Goal: Information Seeking & Learning: Learn about a topic

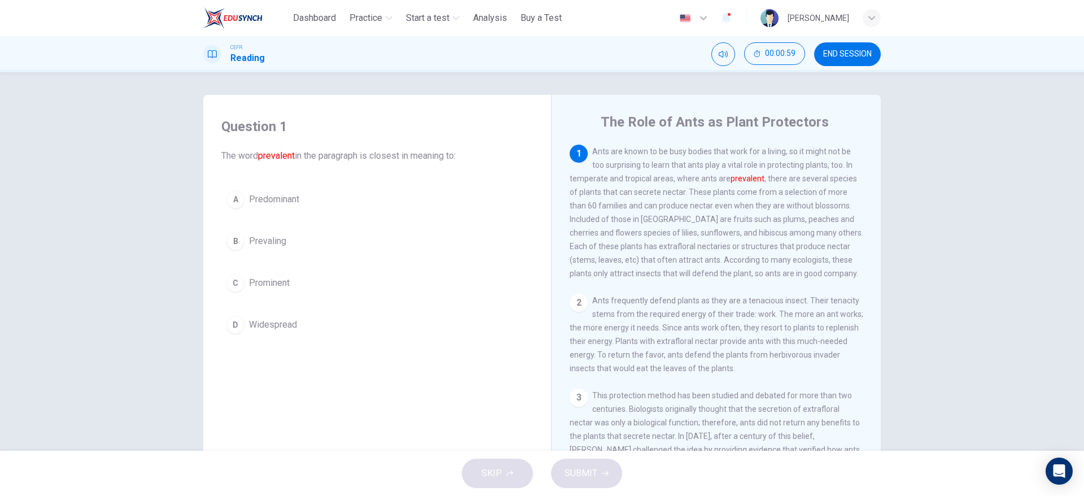
click at [237, 326] on div "D" at bounding box center [235, 325] width 18 height 18
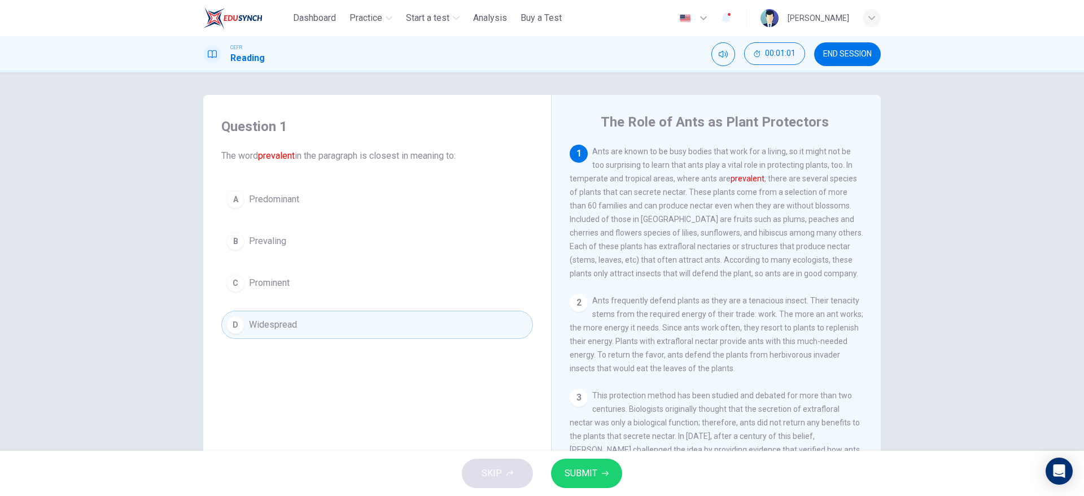
click at [599, 481] on button "SUBMIT" at bounding box center [586, 473] width 71 height 29
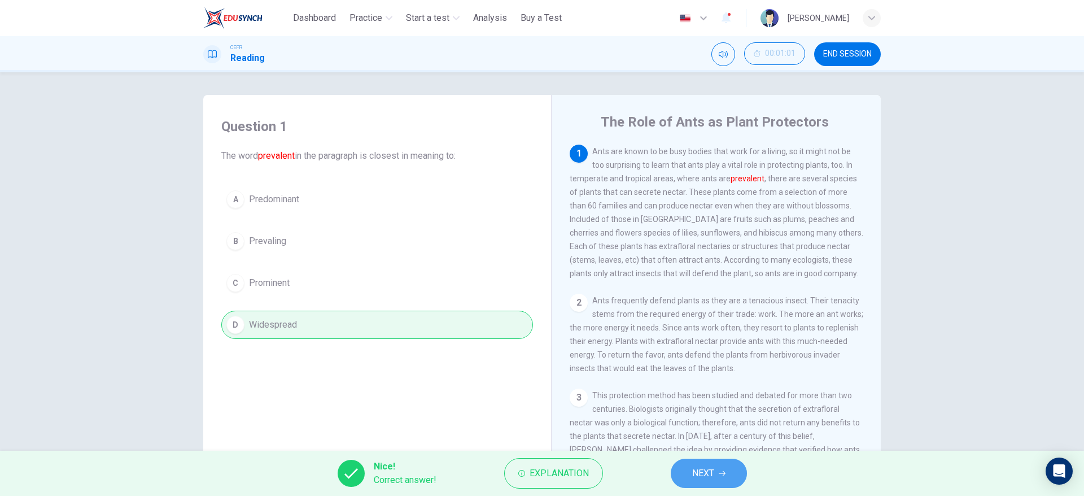
click at [711, 478] on span "NEXT" at bounding box center [703, 473] width 22 height 16
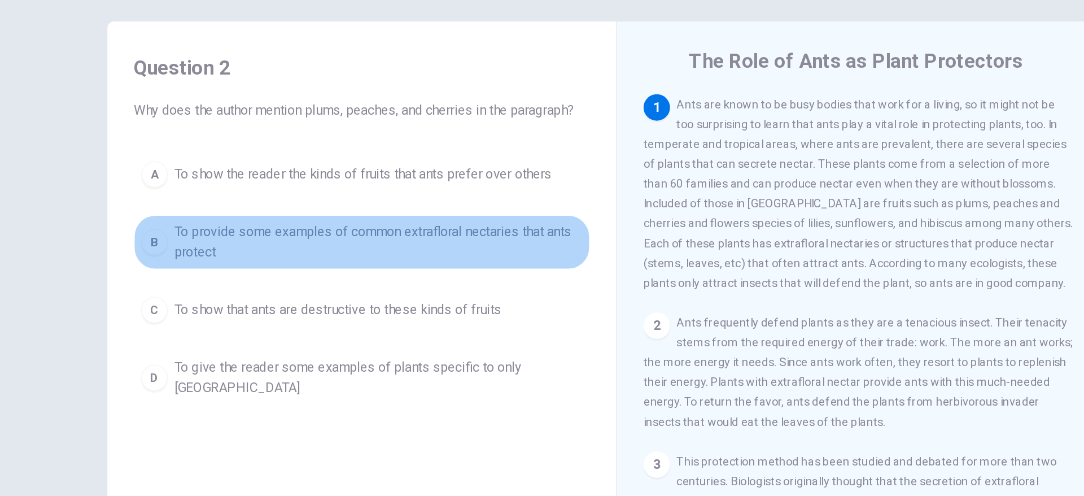
click at [410, 254] on span "To provide some examples of common extrafloral nectaries that ants protect" at bounding box center [388, 245] width 279 height 27
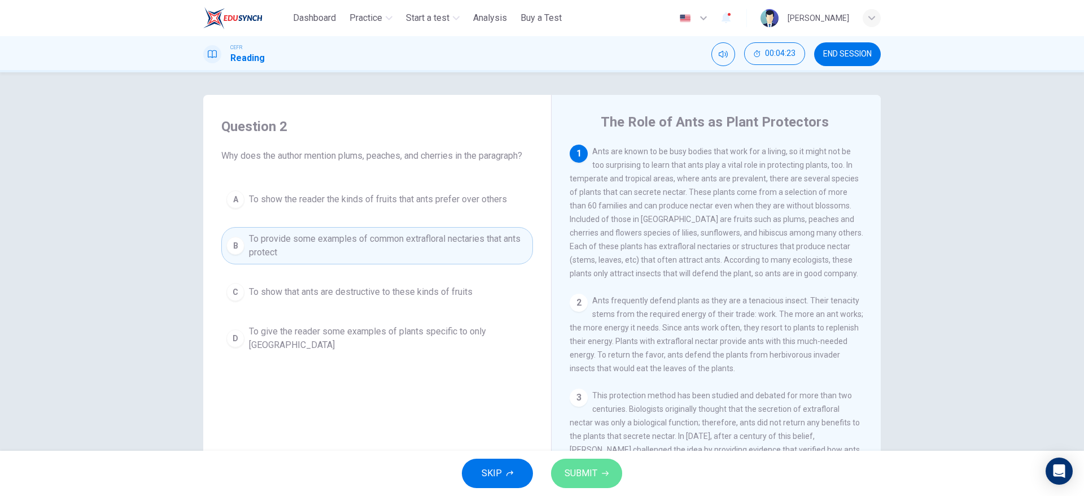
click at [582, 469] on span "SUBMIT" at bounding box center [581, 473] width 33 height 16
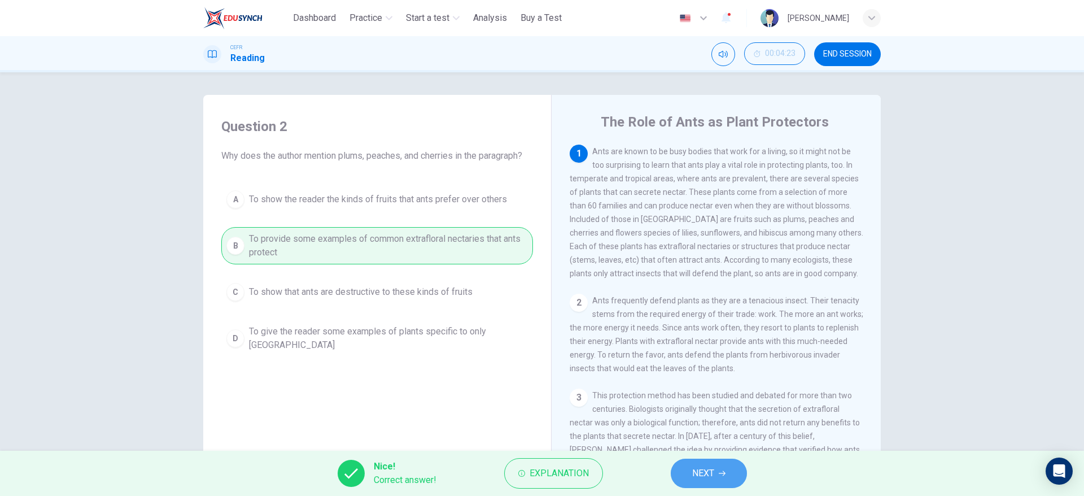
click at [714, 481] on span "NEXT" at bounding box center [703, 473] width 22 height 16
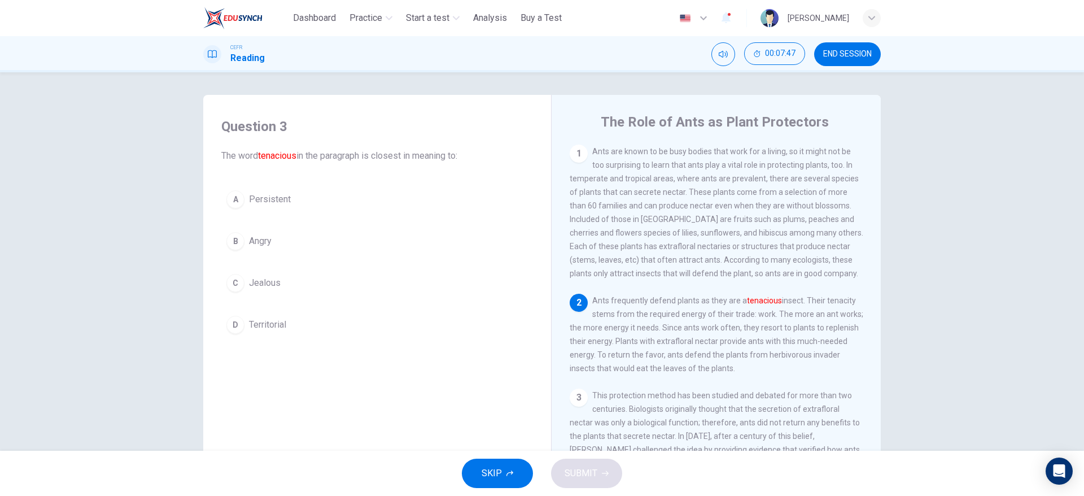
click at [347, 197] on button "A Persistent" at bounding box center [377, 199] width 312 height 28
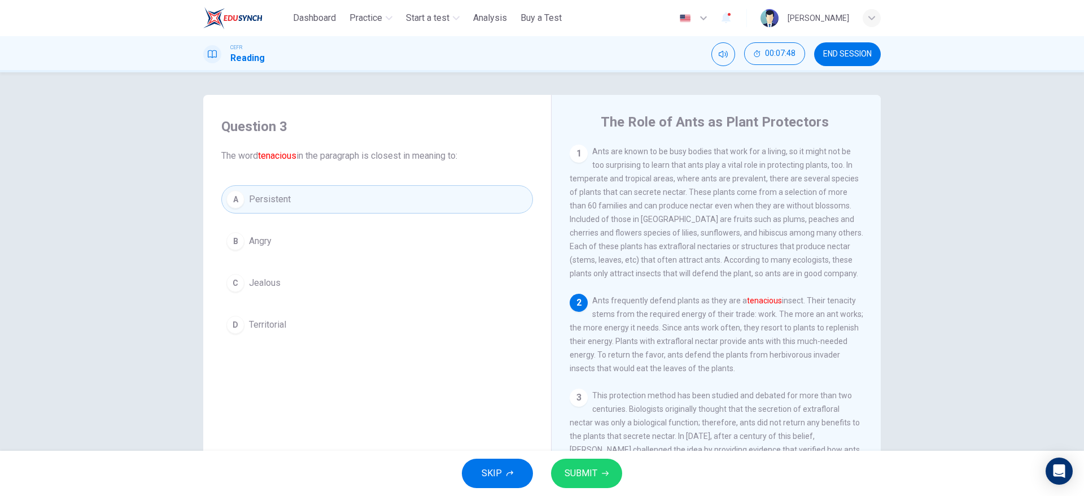
click at [605, 473] on icon "button" at bounding box center [605, 473] width 7 height 5
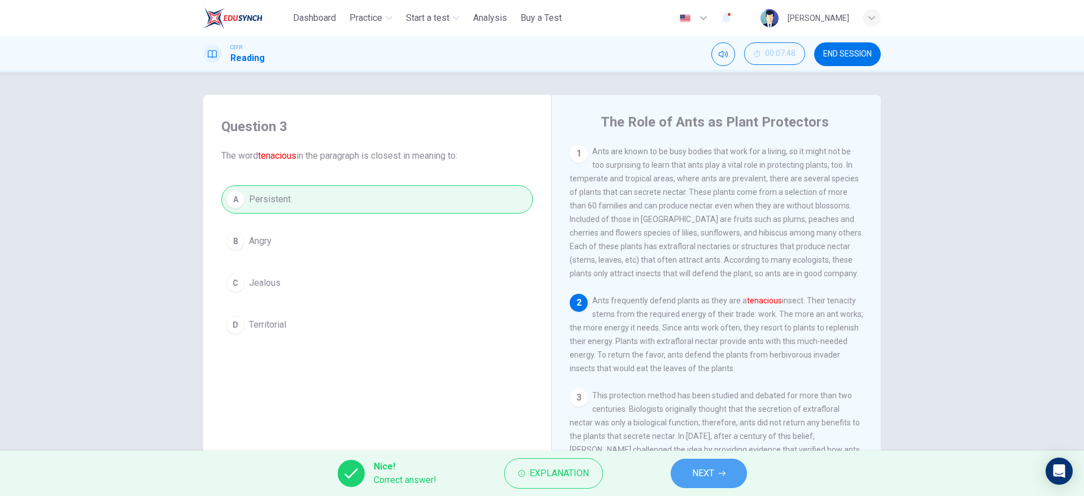
click at [711, 470] on span "NEXT" at bounding box center [703, 473] width 22 height 16
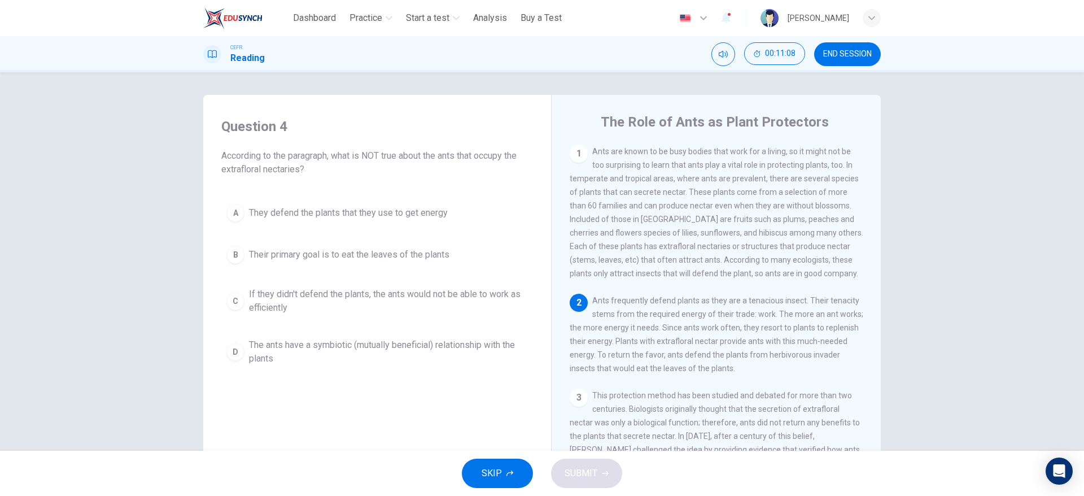
drag, startPoint x: 965, startPoint y: 336, endPoint x: 975, endPoint y: 342, distance: 11.9
click at [975, 342] on div "Question 4 According to the paragraph, what is NOT true about the ants that occ…" at bounding box center [542, 261] width 1084 height 378
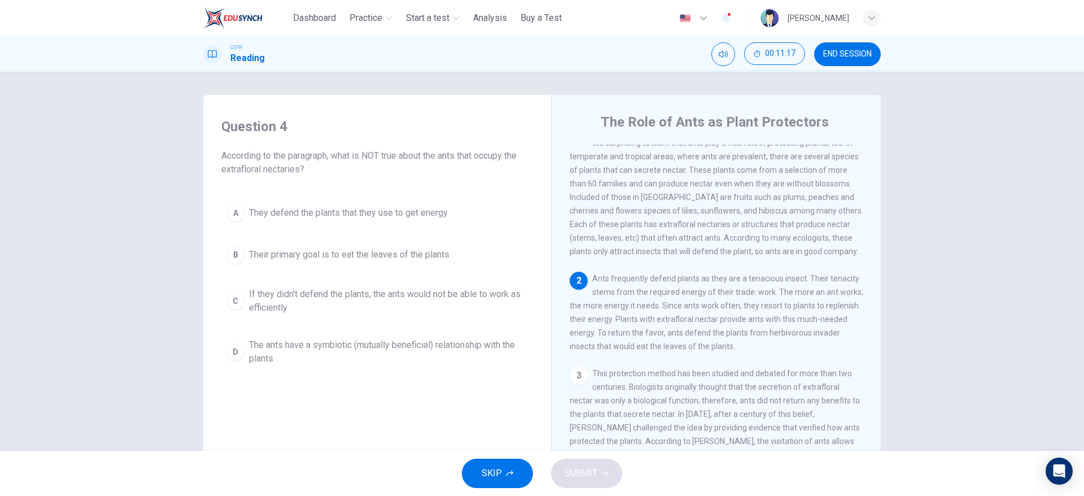
scroll to position [27, 0]
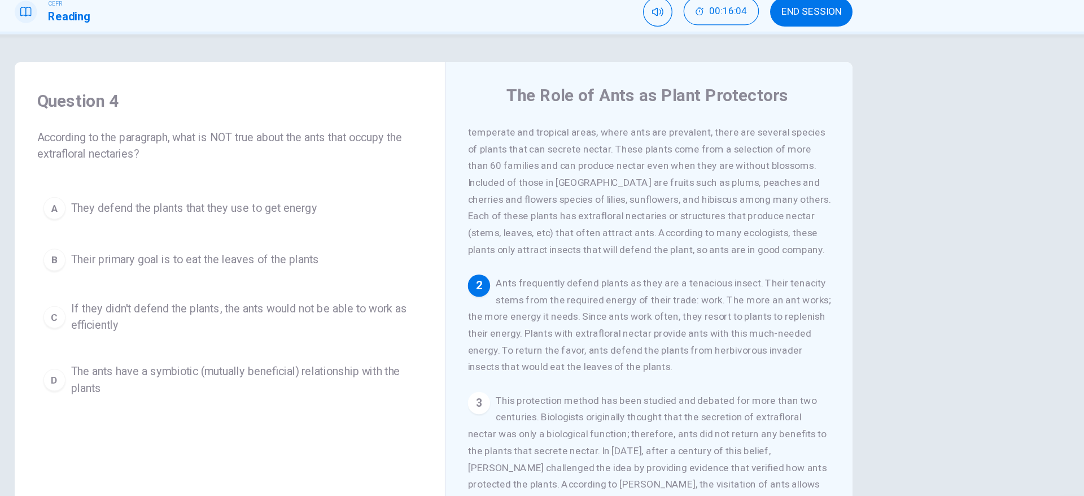
click at [270, 269] on div "A They defend the plants that they use to get energy B Their primary goal is to…" at bounding box center [377, 285] width 312 height 172
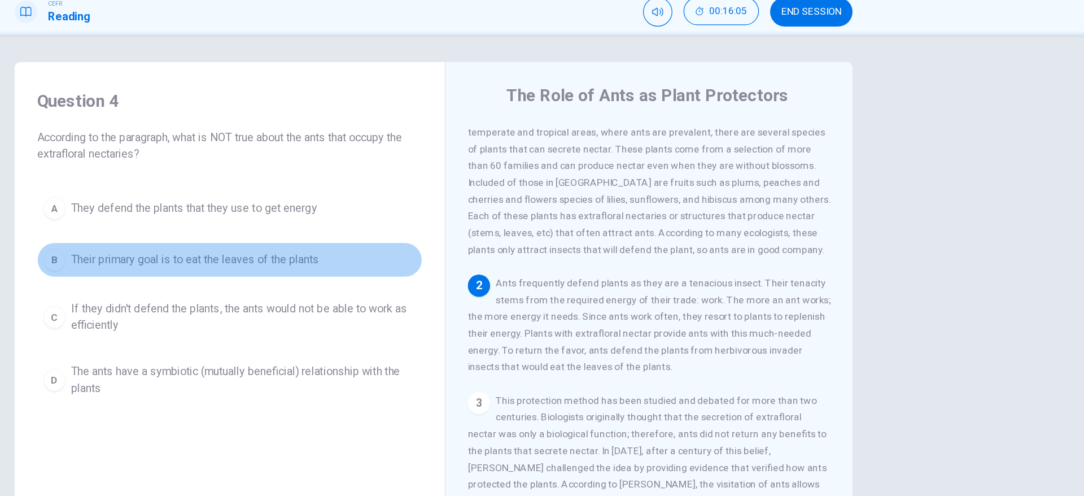
click at [275, 260] on span "Their primary goal is to eat the leaves of the plants" at bounding box center [349, 255] width 200 height 14
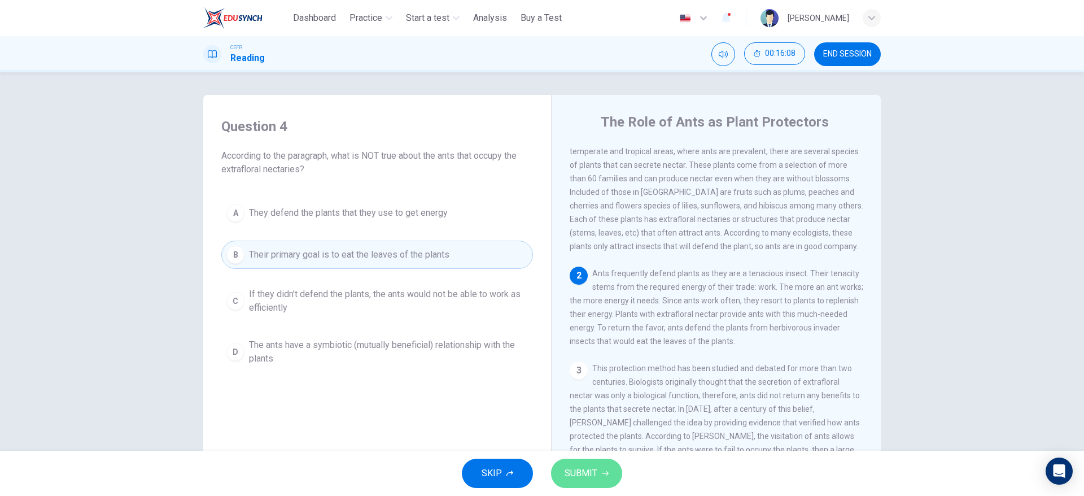
click at [586, 481] on span "SUBMIT" at bounding box center [581, 473] width 33 height 16
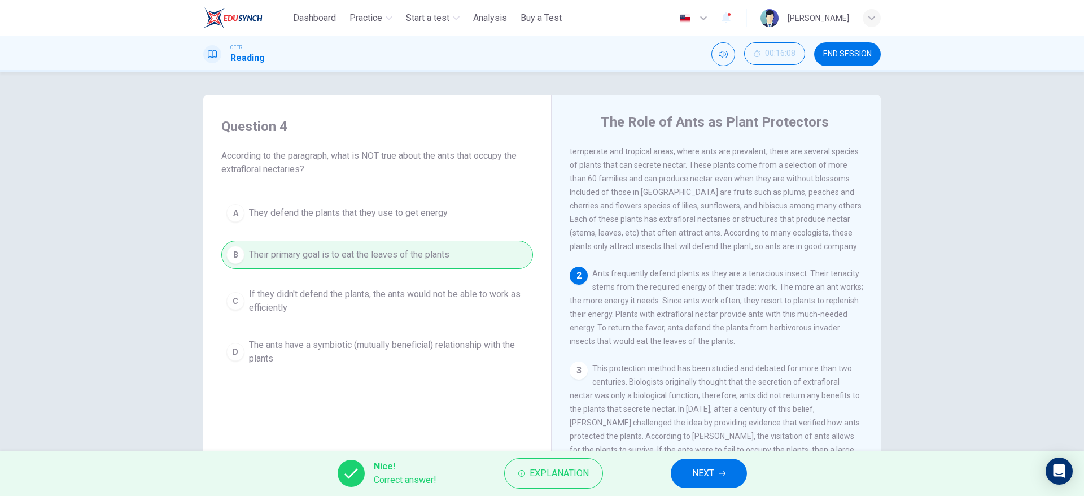
click at [695, 481] on button "NEXT" at bounding box center [709, 473] width 76 height 29
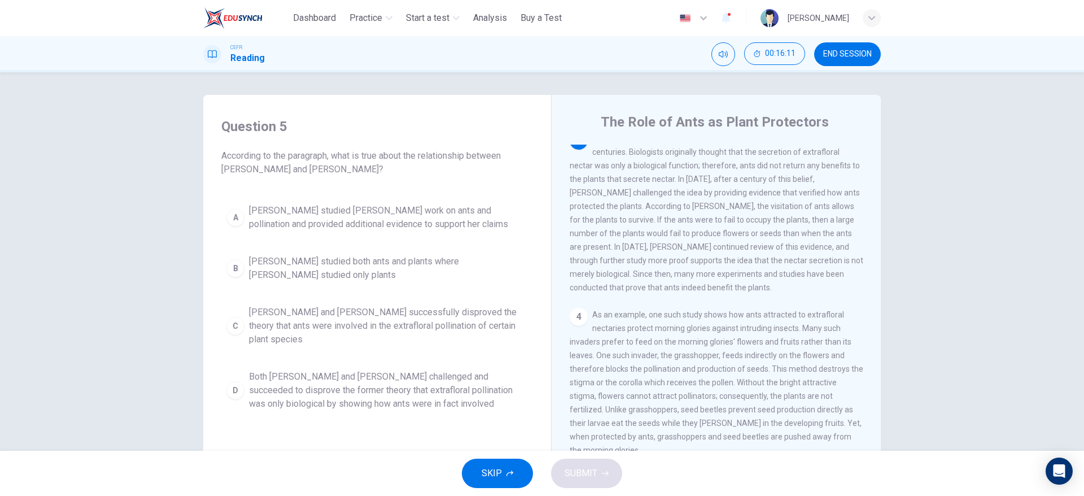
scroll to position [260, 0]
drag, startPoint x: 781, startPoint y: 186, endPoint x: 772, endPoint y: 229, distance: 44.3
click at [772, 229] on span "This protection method has been studied and debated for more than two centuries…" at bounding box center [717, 210] width 294 height 158
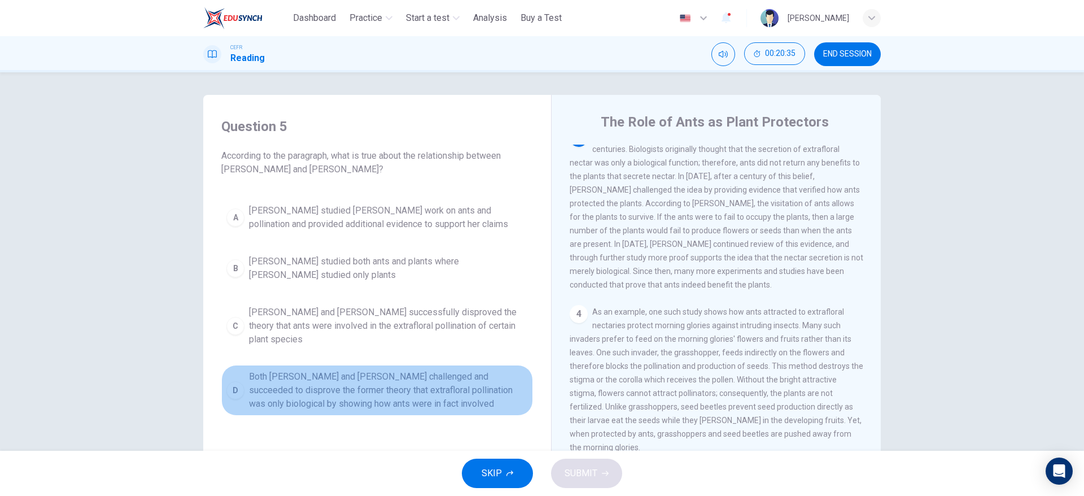
click at [351, 400] on button "D Both [PERSON_NAME] and [PERSON_NAME] challenged and succeeded to disprove the…" at bounding box center [377, 390] width 312 height 51
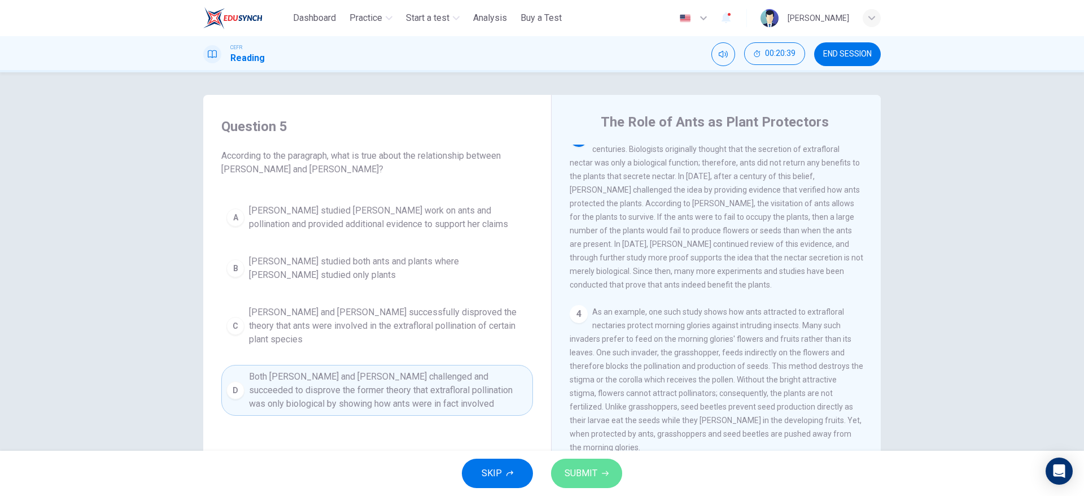
click at [613, 468] on button "SUBMIT" at bounding box center [586, 473] width 71 height 29
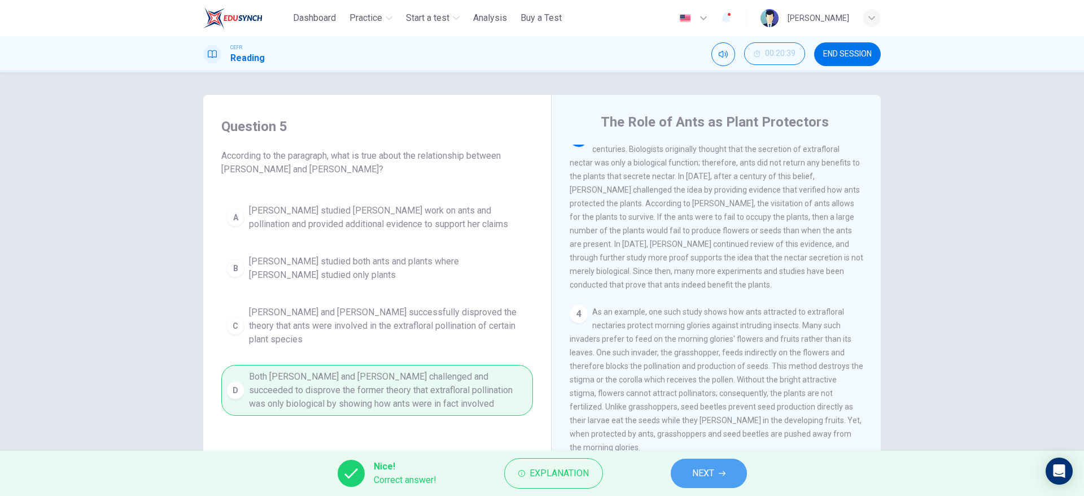
click at [699, 473] on span "NEXT" at bounding box center [703, 473] width 22 height 16
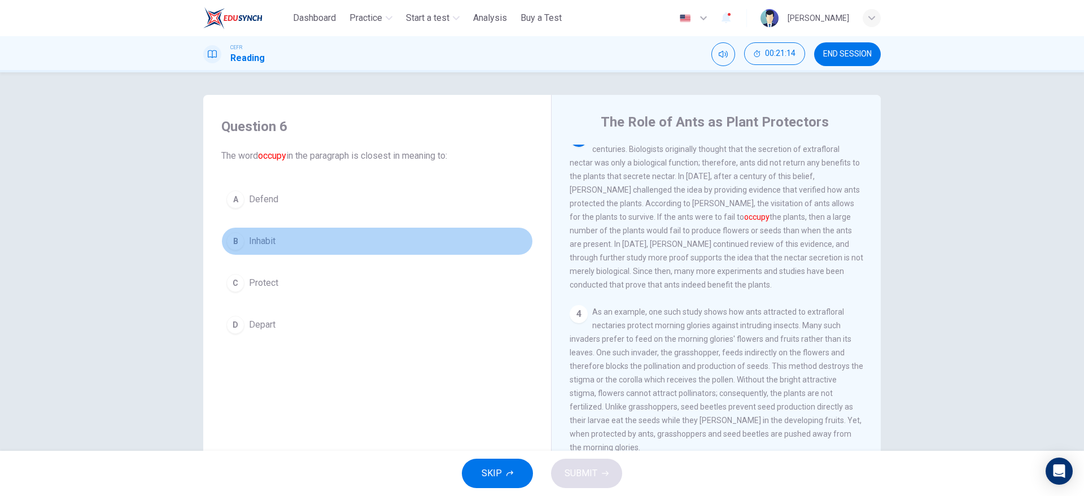
click at [249, 238] on span "Inhabit" at bounding box center [262, 241] width 27 height 14
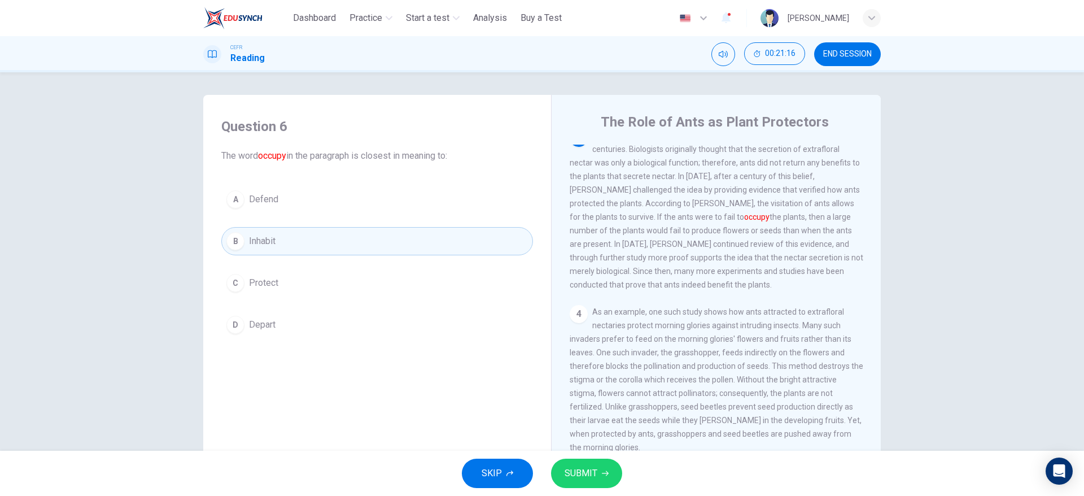
click at [618, 463] on button "SUBMIT" at bounding box center [586, 473] width 71 height 29
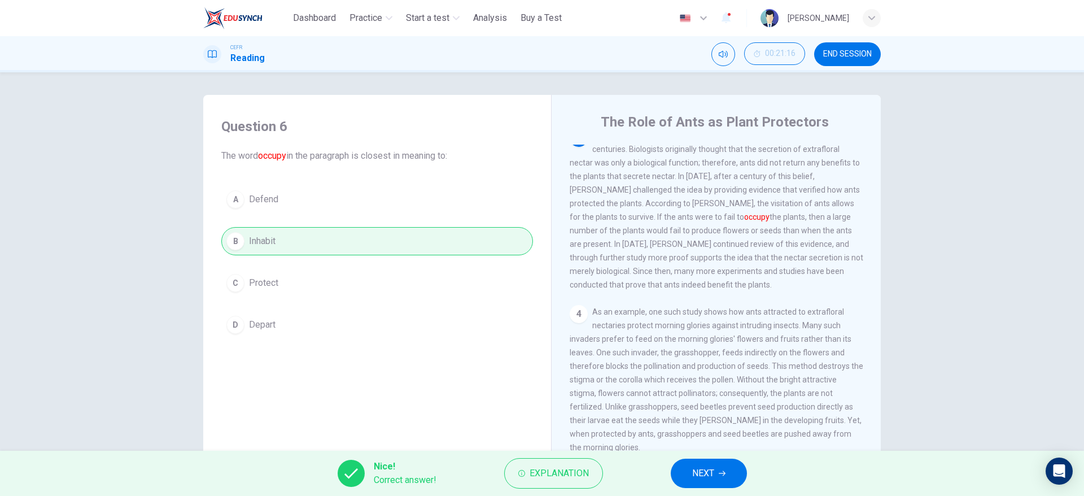
click at [691, 463] on button "NEXT" at bounding box center [709, 473] width 76 height 29
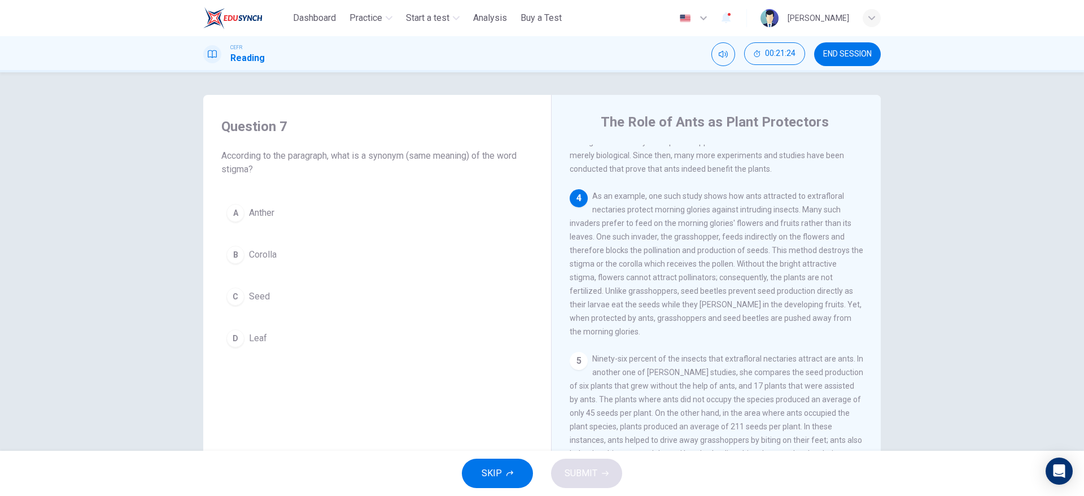
scroll to position [386, 0]
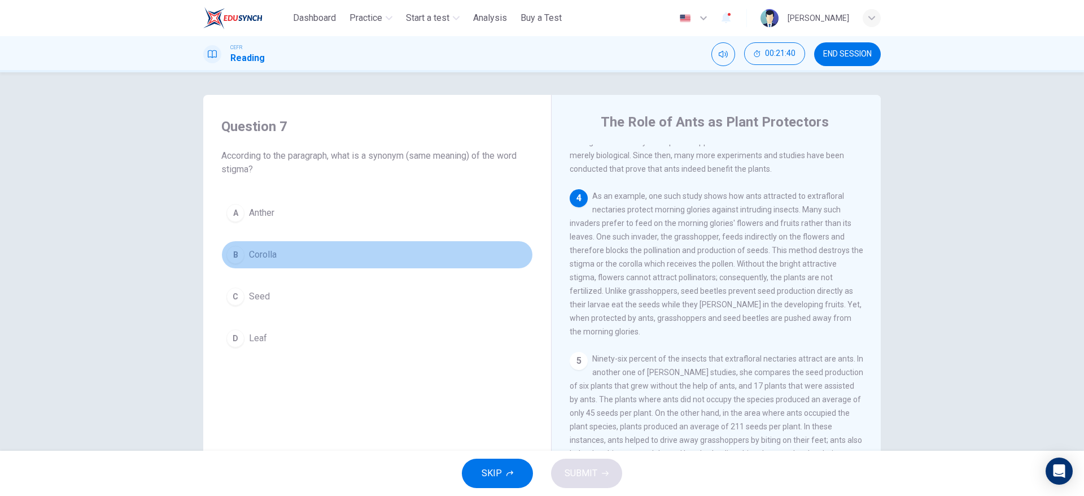
click at [269, 256] on span "Corolla" at bounding box center [263, 255] width 28 height 14
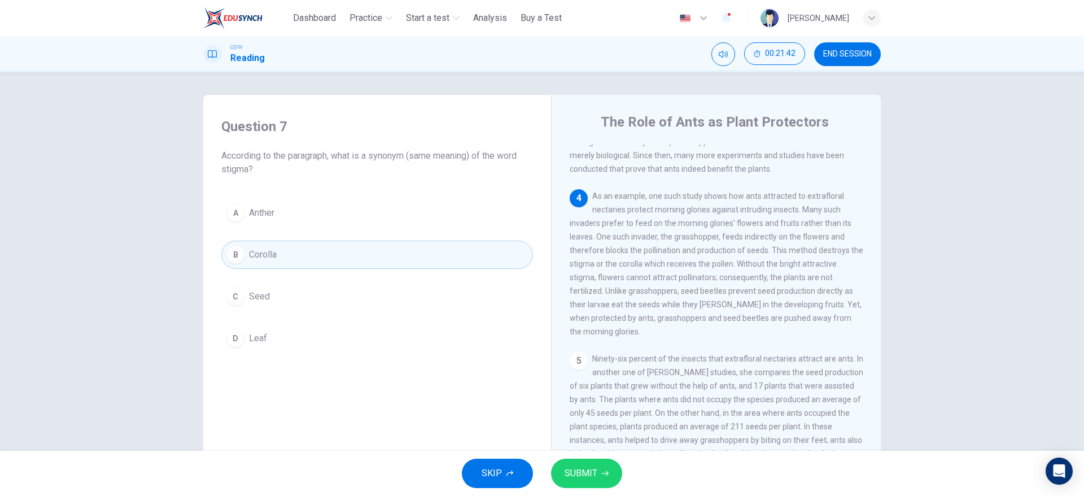
click at [605, 475] on icon "button" at bounding box center [605, 473] width 7 height 7
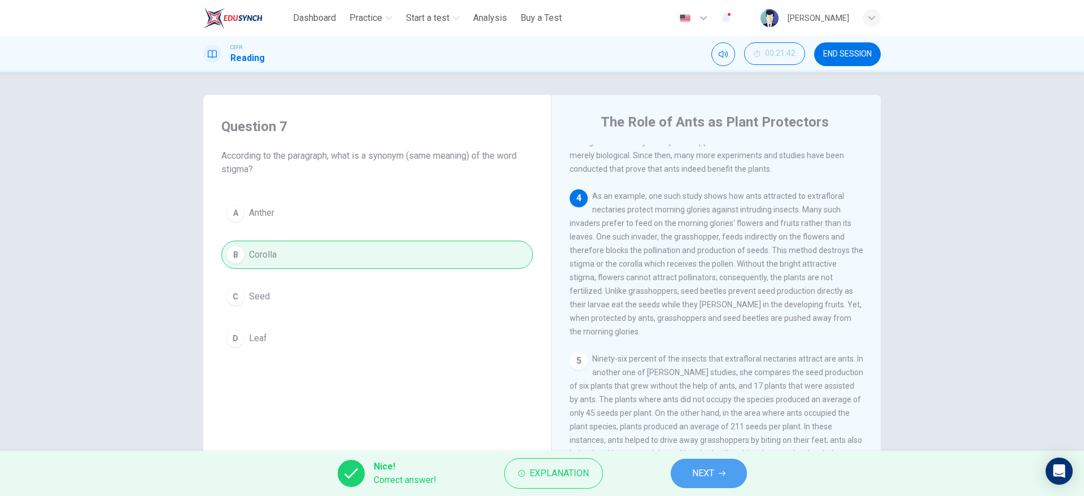
click at [731, 470] on button "NEXT" at bounding box center [709, 473] width 76 height 29
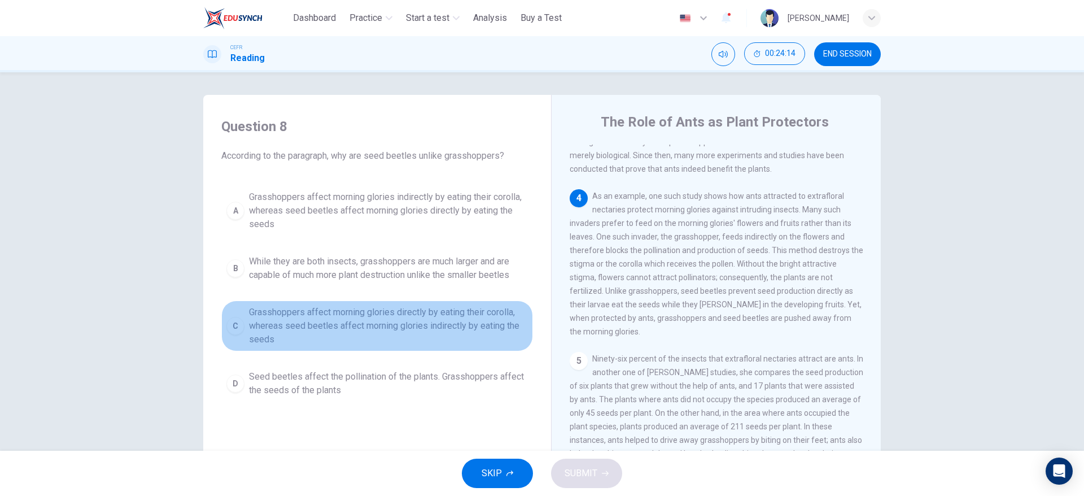
click at [432, 342] on span "Grasshoppers affect morning glories directly by eating their corolla, whereas s…" at bounding box center [388, 326] width 279 height 41
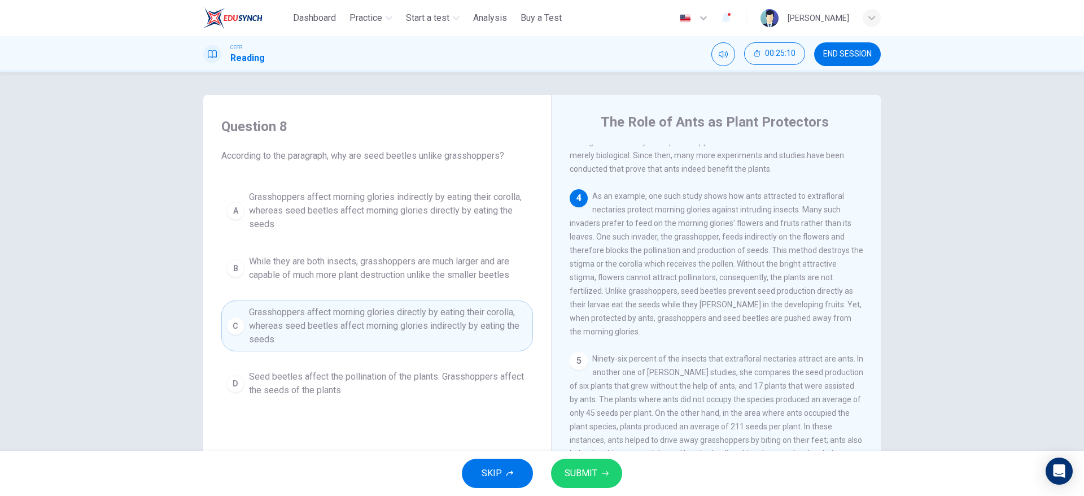
click at [537, 189] on div "Question 8 According to the paragraph, why are seed beetles unlike grasshoppers…" at bounding box center [377, 259] width 330 height 307
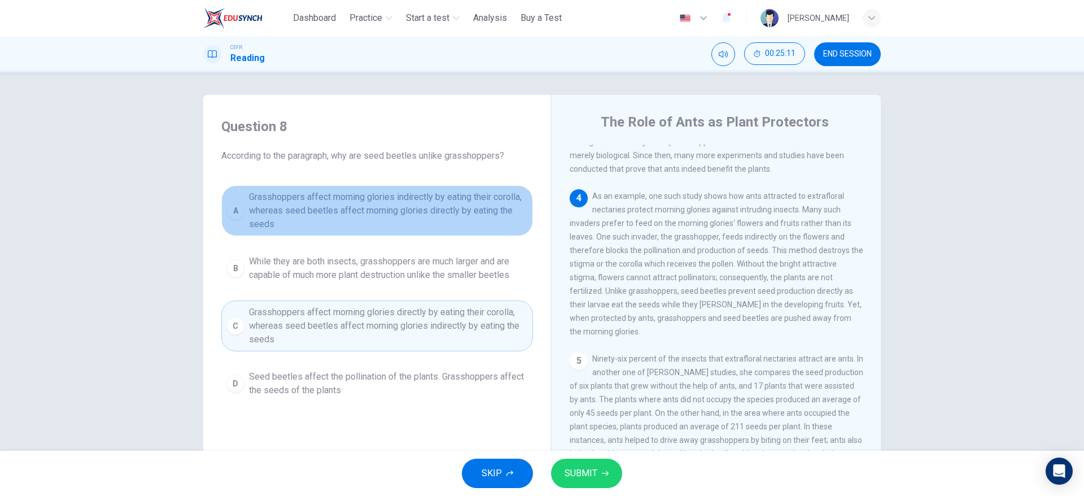
click at [443, 210] on span "Grasshoppers affect morning glories indirectly by eating their corolla, whereas…" at bounding box center [388, 210] width 279 height 41
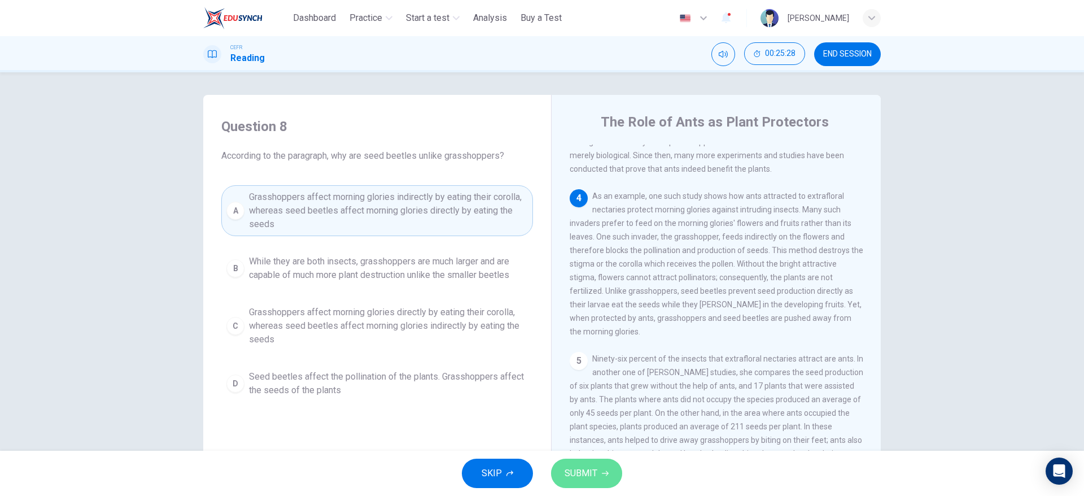
click at [594, 470] on span "SUBMIT" at bounding box center [581, 473] width 33 height 16
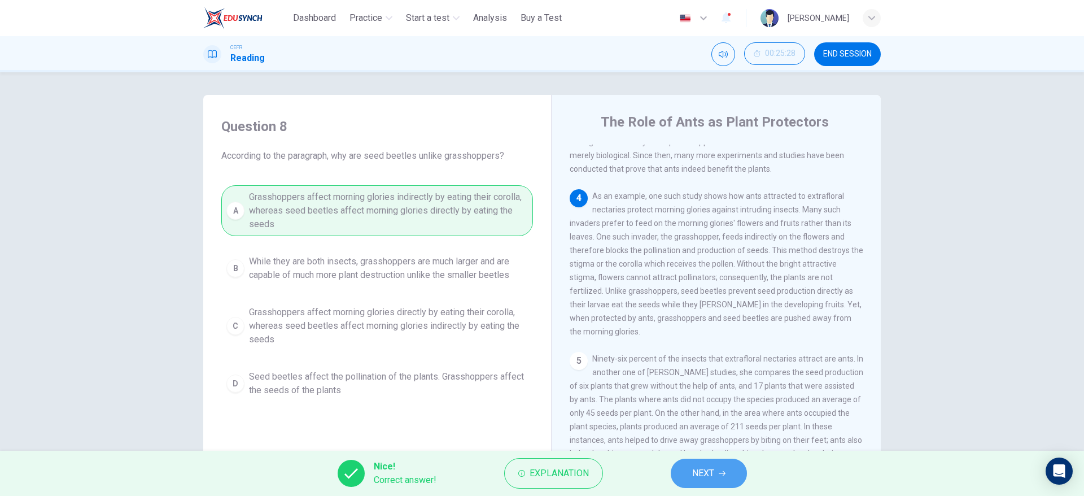
click at [723, 464] on button "NEXT" at bounding box center [709, 473] width 76 height 29
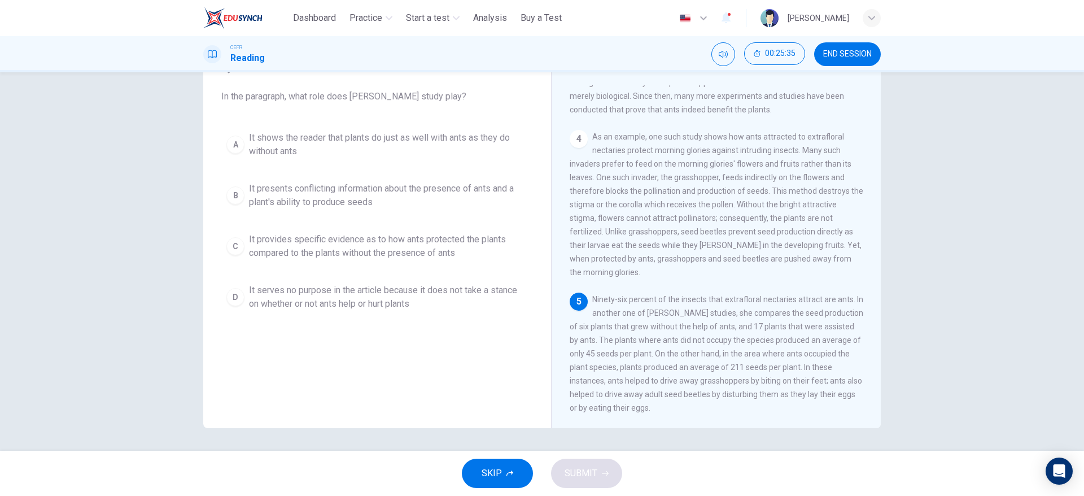
scroll to position [417, 0]
click at [373, 249] on span "It provides specific evidence as to how ants protected the plants compared to t…" at bounding box center [388, 246] width 279 height 27
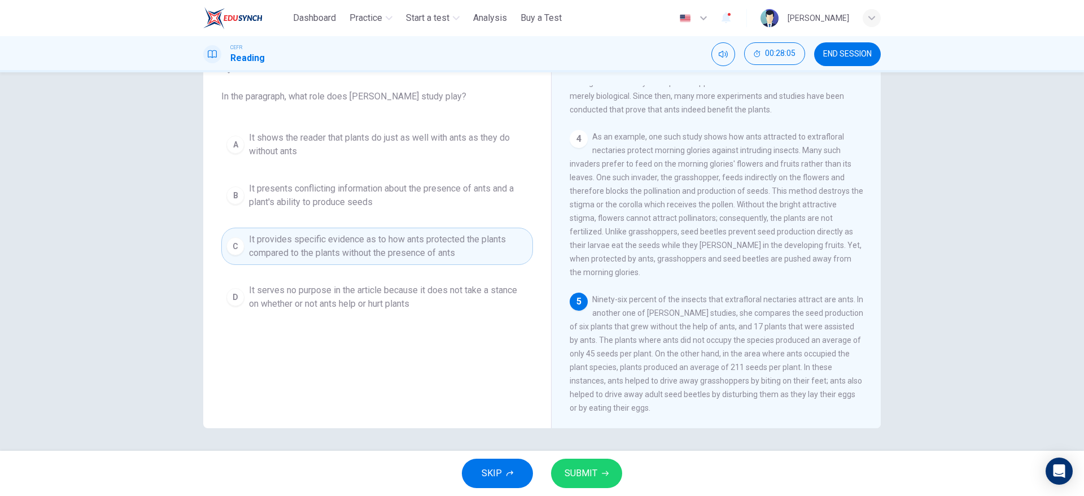
click at [609, 456] on div "SKIP SUBMIT" at bounding box center [542, 473] width 1084 height 45
click at [596, 469] on span "SUBMIT" at bounding box center [581, 473] width 33 height 16
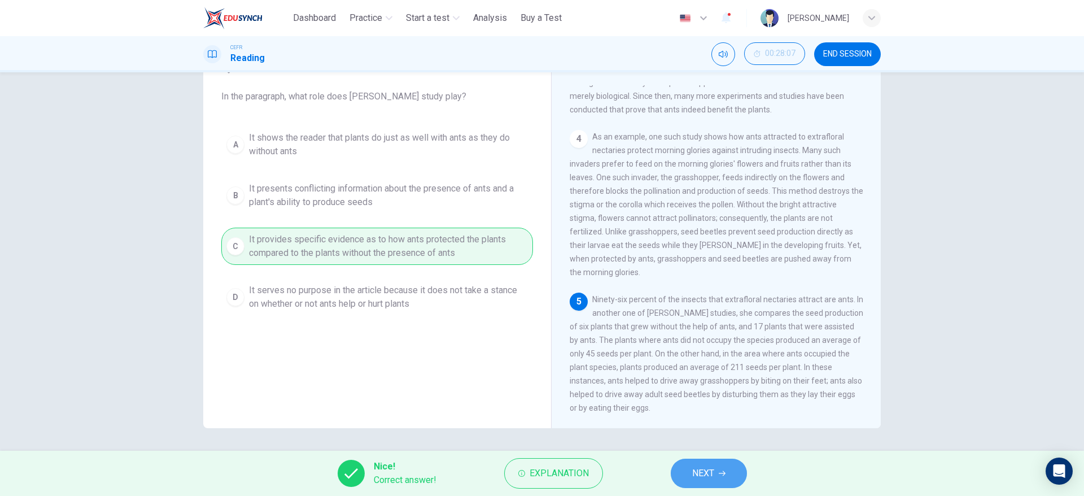
click at [702, 481] on span "NEXT" at bounding box center [703, 473] width 22 height 16
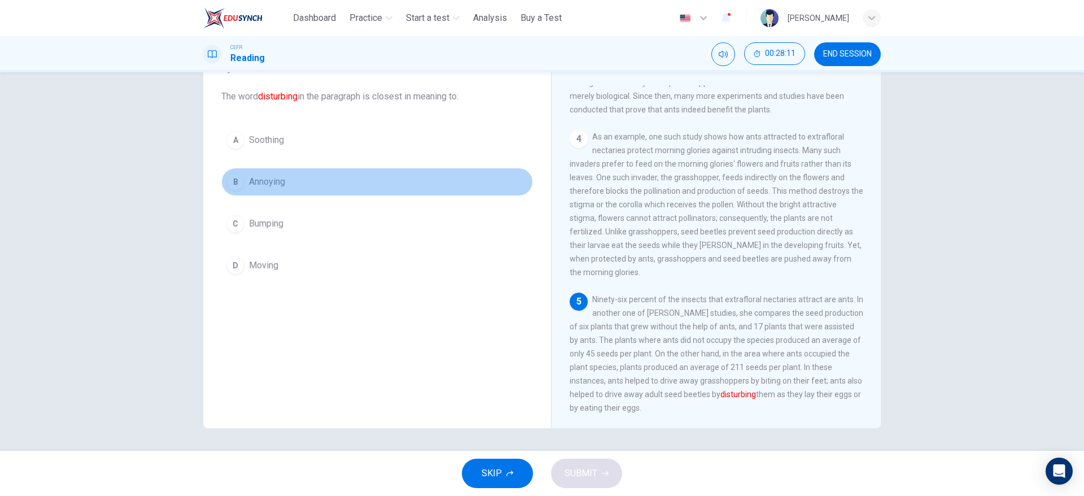
click at [254, 191] on button "B Annoying" at bounding box center [377, 182] width 312 height 28
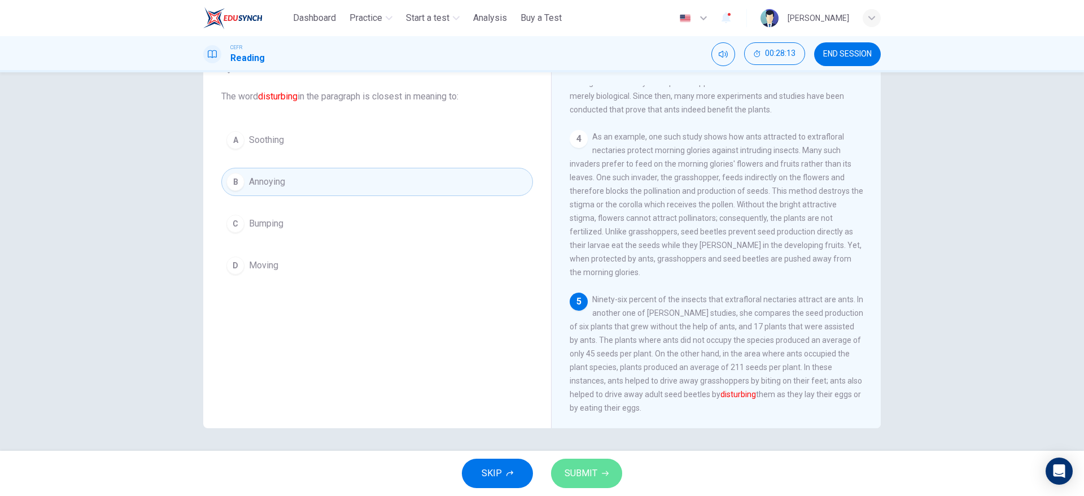
click at [576, 478] on span "SUBMIT" at bounding box center [581, 473] width 33 height 16
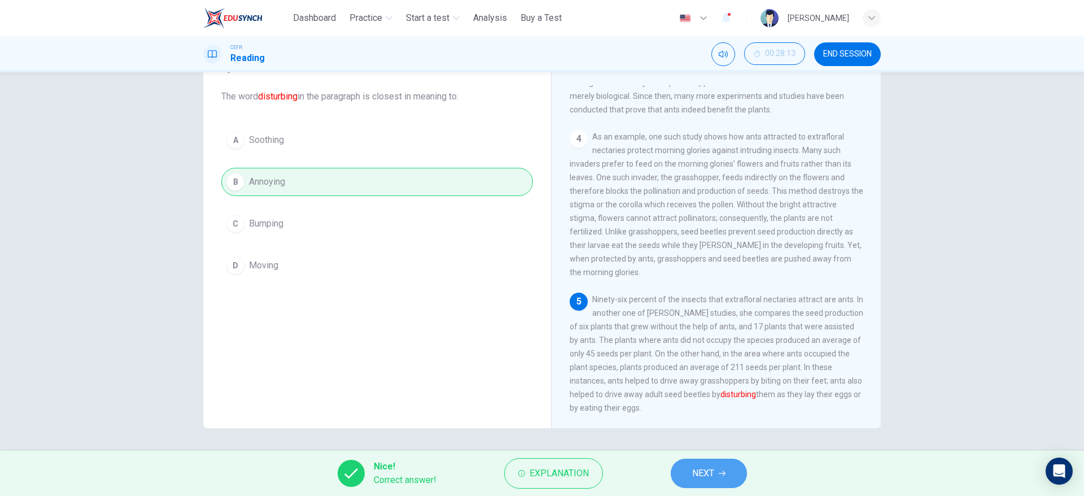
click at [708, 478] on span "NEXT" at bounding box center [703, 473] width 22 height 16
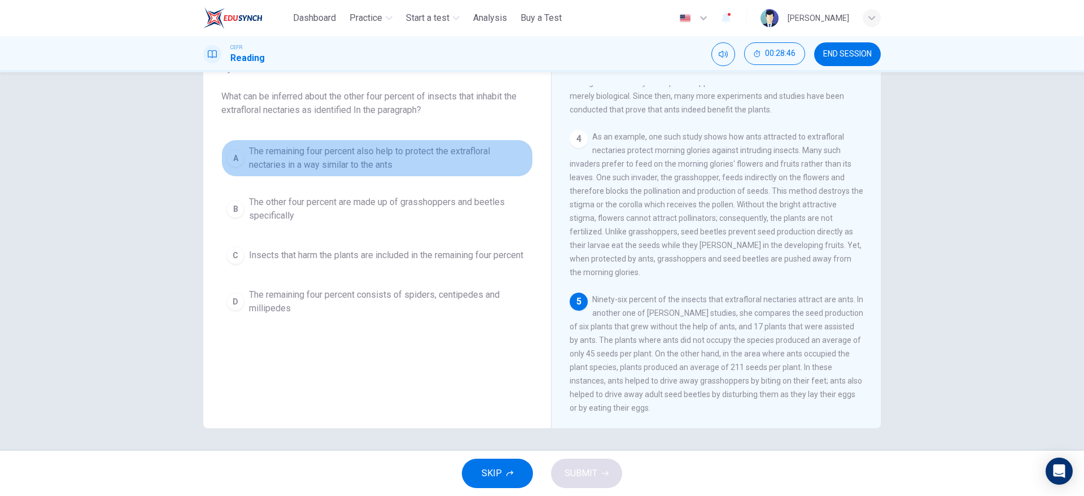
click at [279, 167] on span "The remaining four percent also help to protect the extrafloral nectaries in a …" at bounding box center [388, 158] width 279 height 27
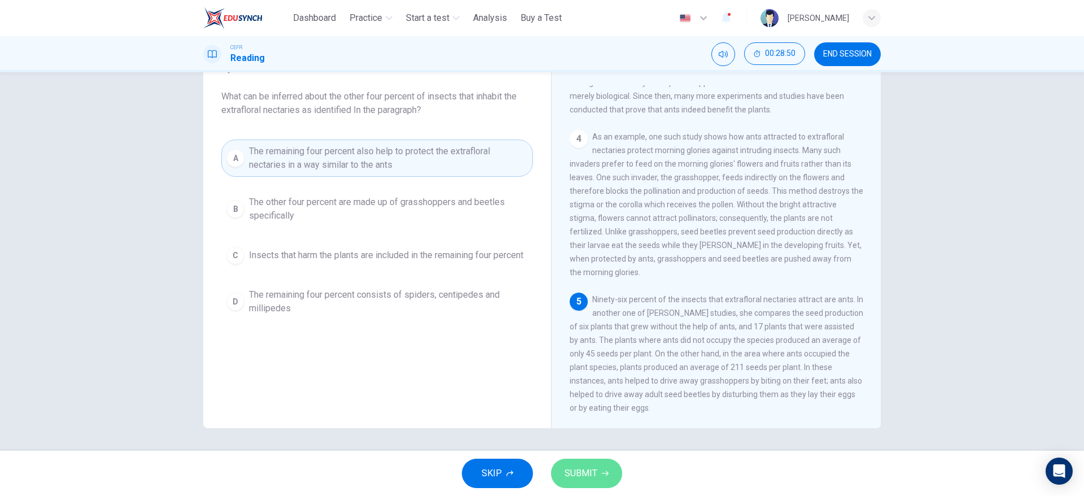
click at [605, 475] on icon "button" at bounding box center [605, 473] width 7 height 7
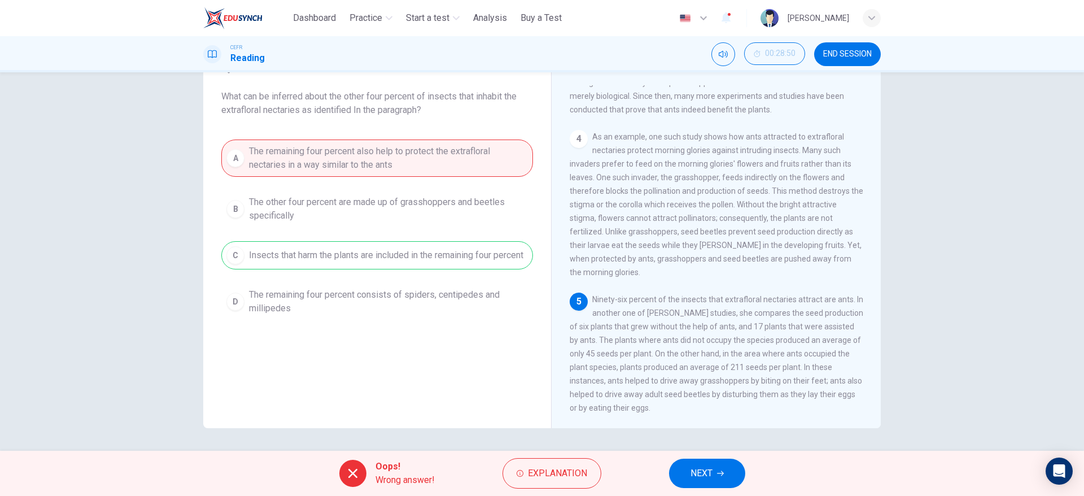
click at [707, 486] on button "NEXT" at bounding box center [707, 473] width 76 height 29
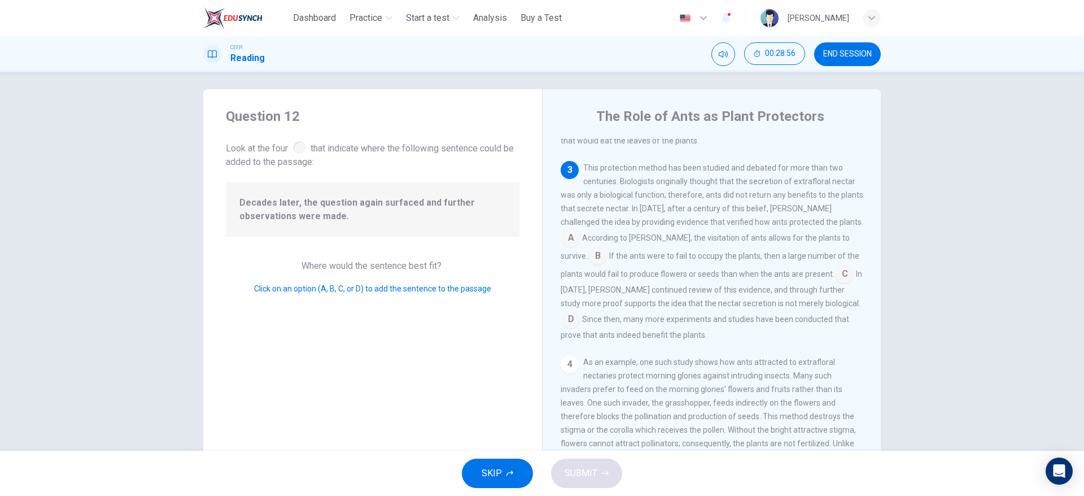
scroll to position [0, 0]
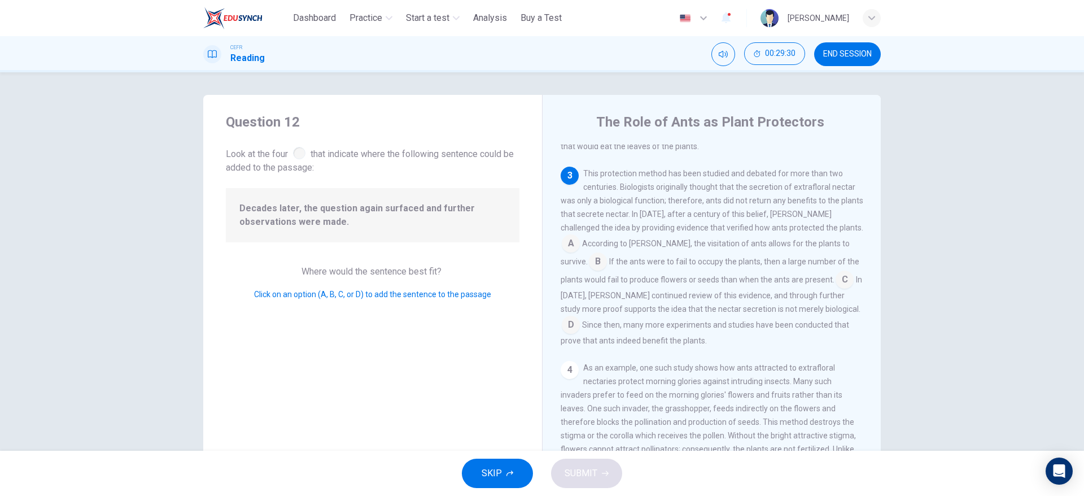
click at [580, 247] on input at bounding box center [571, 245] width 18 height 18
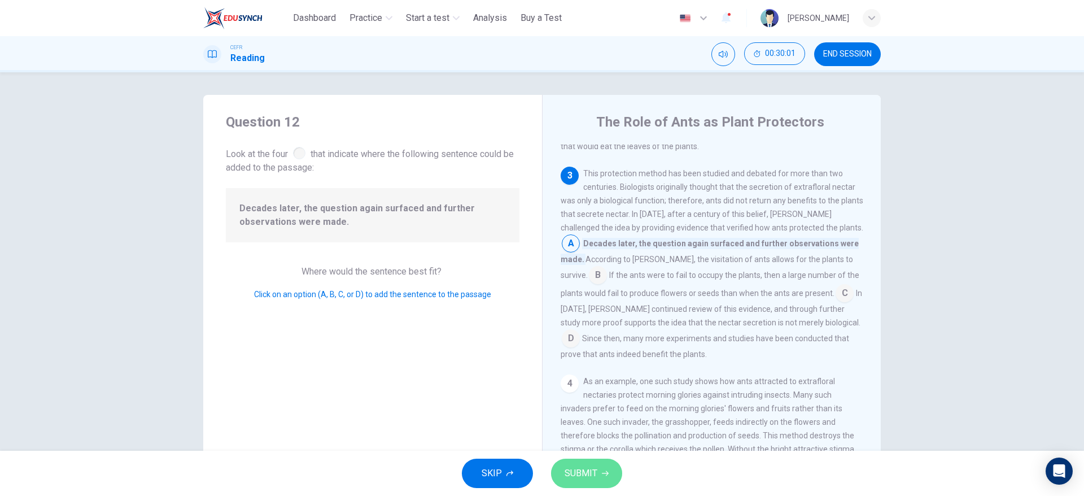
click at [586, 485] on button "SUBMIT" at bounding box center [586, 473] width 71 height 29
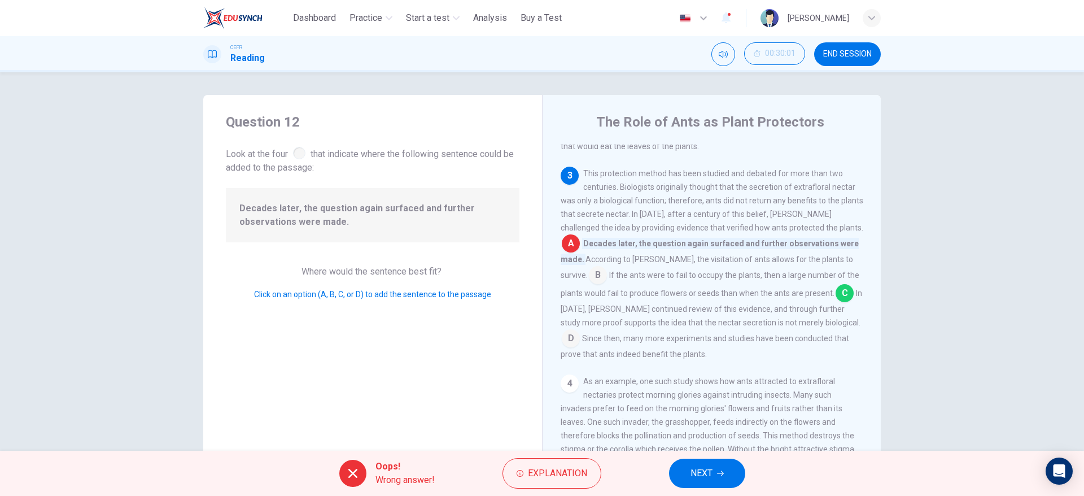
click at [703, 472] on span "NEXT" at bounding box center [702, 473] width 22 height 16
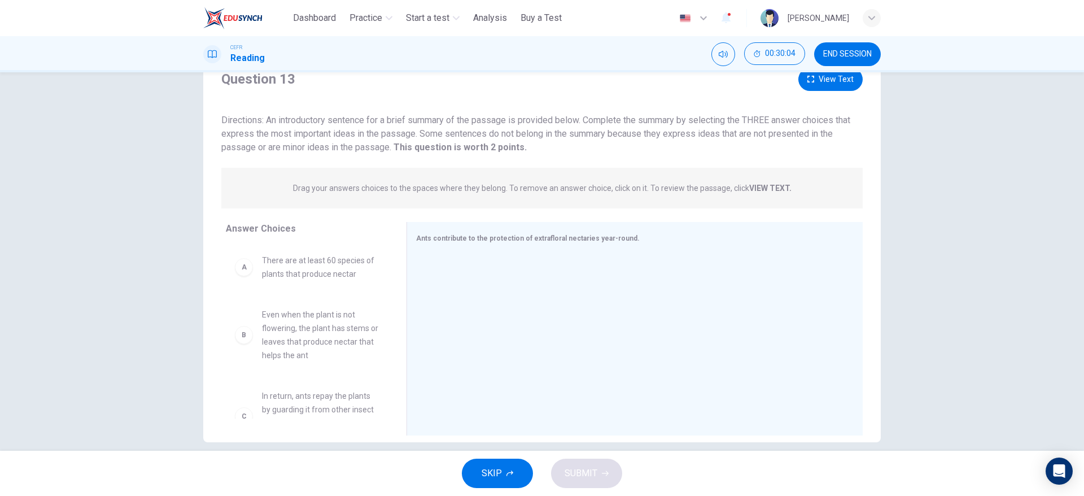
scroll to position [59, 0]
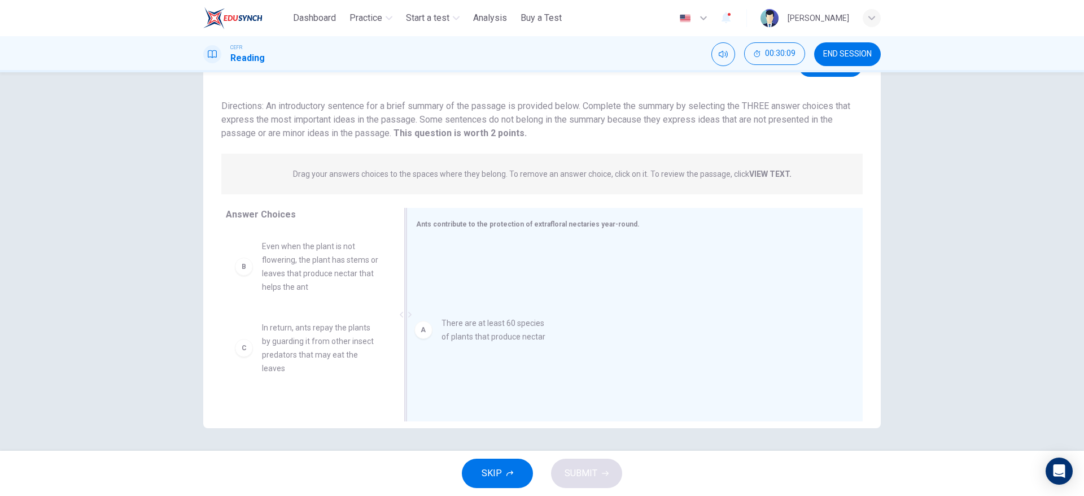
drag, startPoint x: 343, startPoint y: 263, endPoint x: 541, endPoint y: 341, distance: 212.5
drag, startPoint x: 369, startPoint y: 350, endPoint x: 562, endPoint y: 336, distance: 193.7
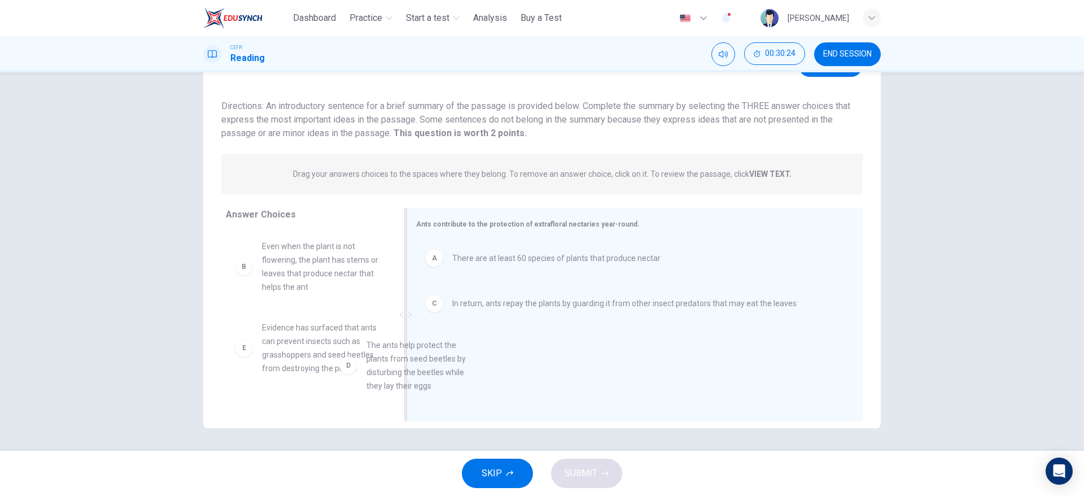
scroll to position [1, 0]
drag, startPoint x: 331, startPoint y: 355, endPoint x: 467, endPoint y: 373, distance: 136.7
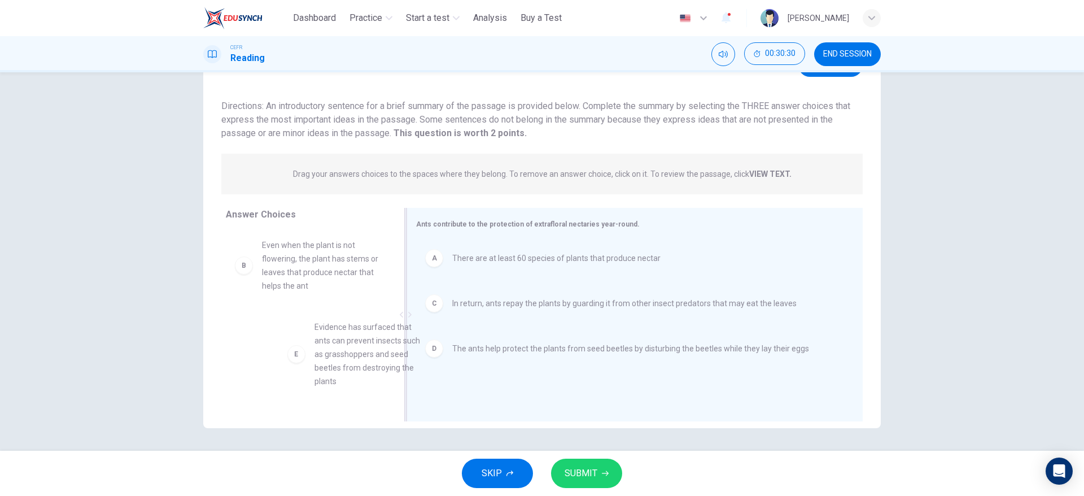
scroll to position [2, 0]
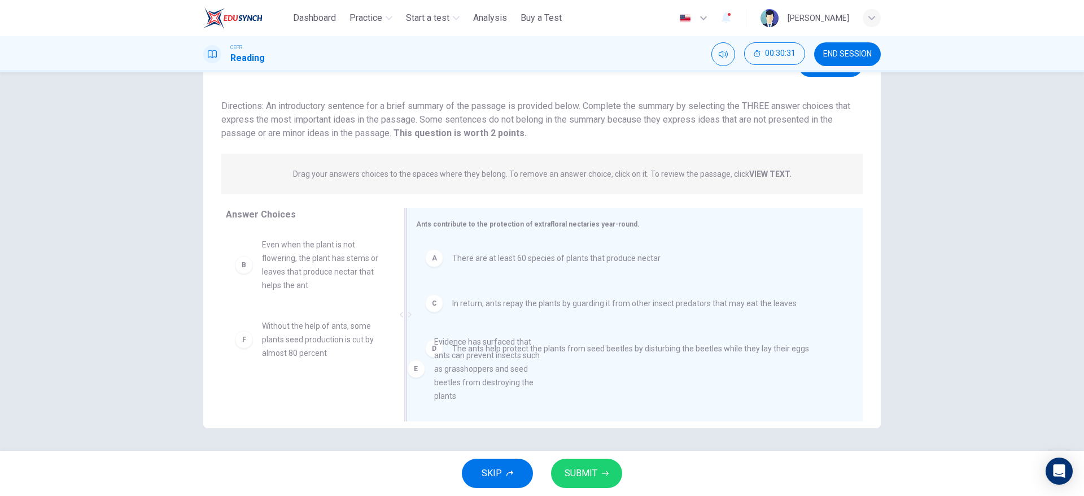
drag, startPoint x: 335, startPoint y: 378, endPoint x: 519, endPoint y: 393, distance: 184.2
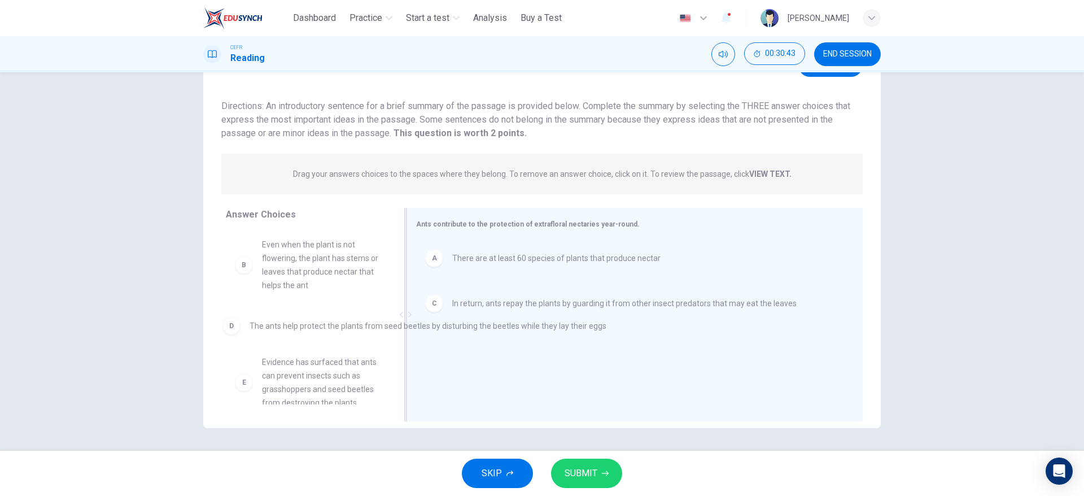
drag, startPoint x: 520, startPoint y: 364, endPoint x: 315, endPoint y: 344, distance: 206.0
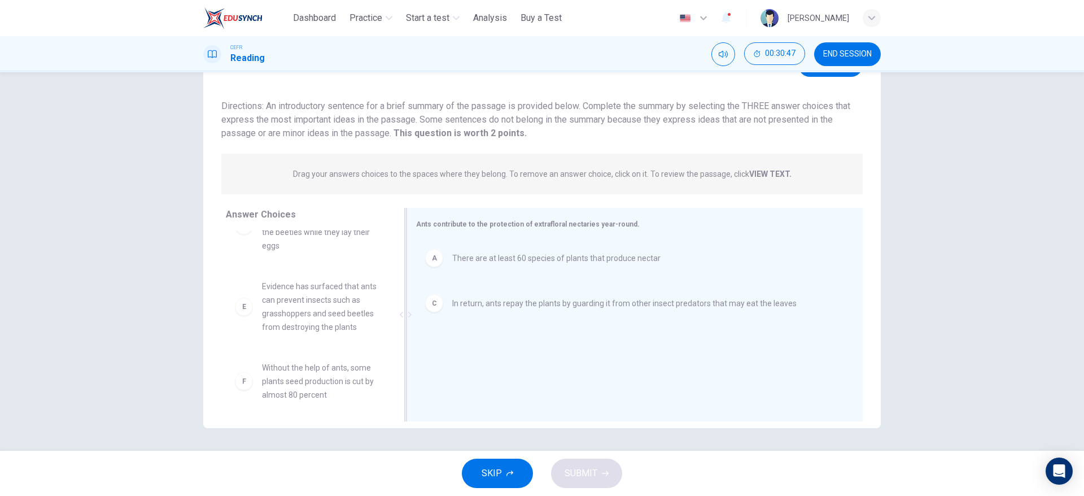
scroll to position [142, 0]
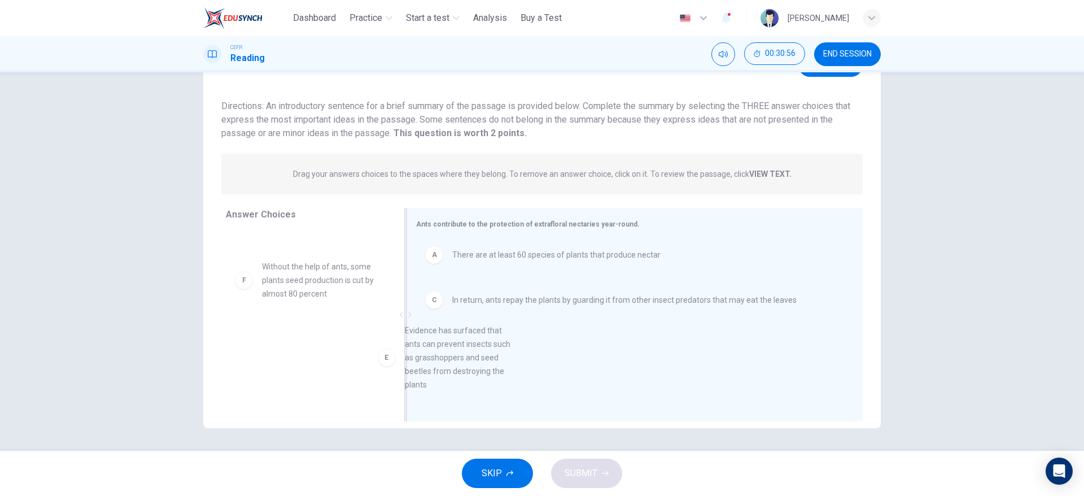
drag, startPoint x: 341, startPoint y: 311, endPoint x: 494, endPoint y: 376, distance: 166.6
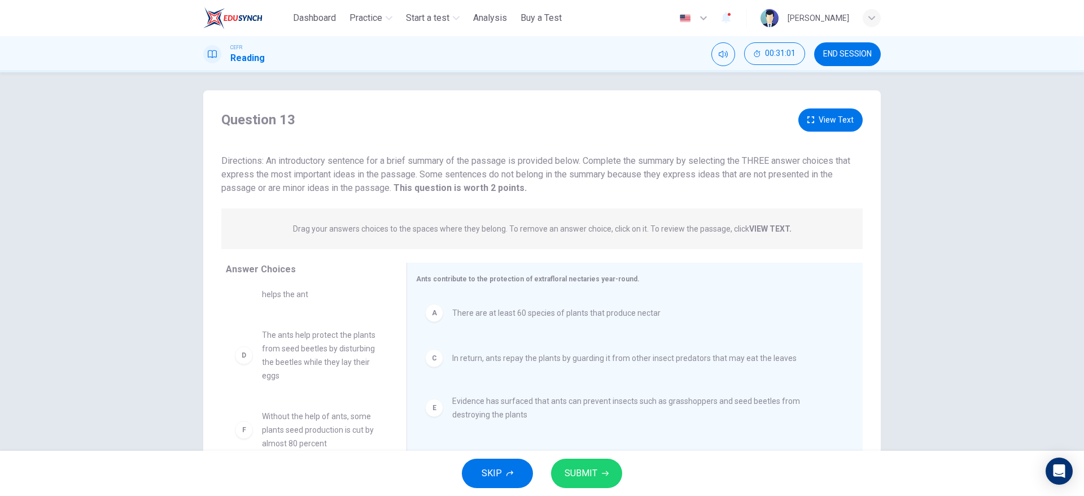
scroll to position [0, 0]
click at [821, 103] on div "Question 13 View Text Directions: An introductory sentence for a brief summary …" at bounding box center [542, 291] width 678 height 393
click at [812, 120] on button "View Text" at bounding box center [831, 124] width 64 height 23
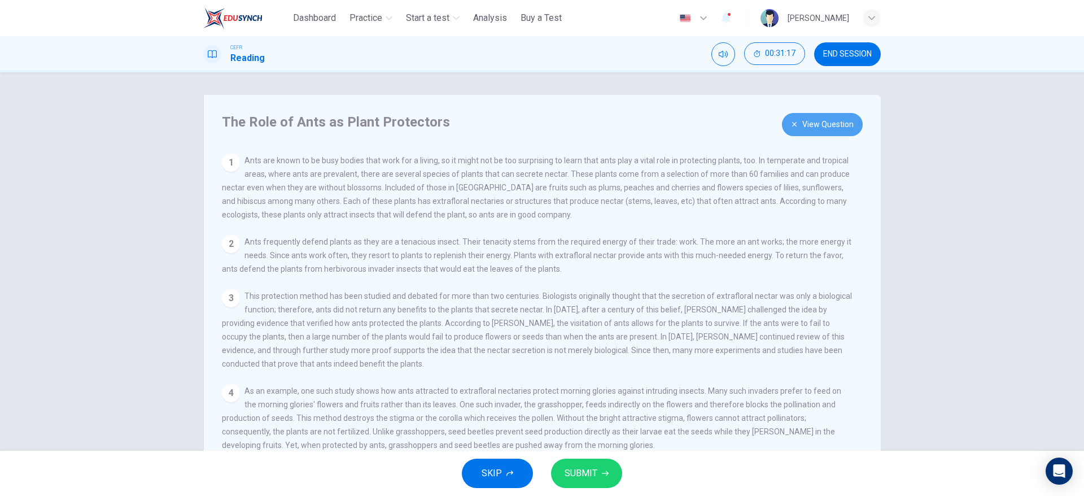
click at [805, 128] on button "View Question" at bounding box center [822, 124] width 81 height 23
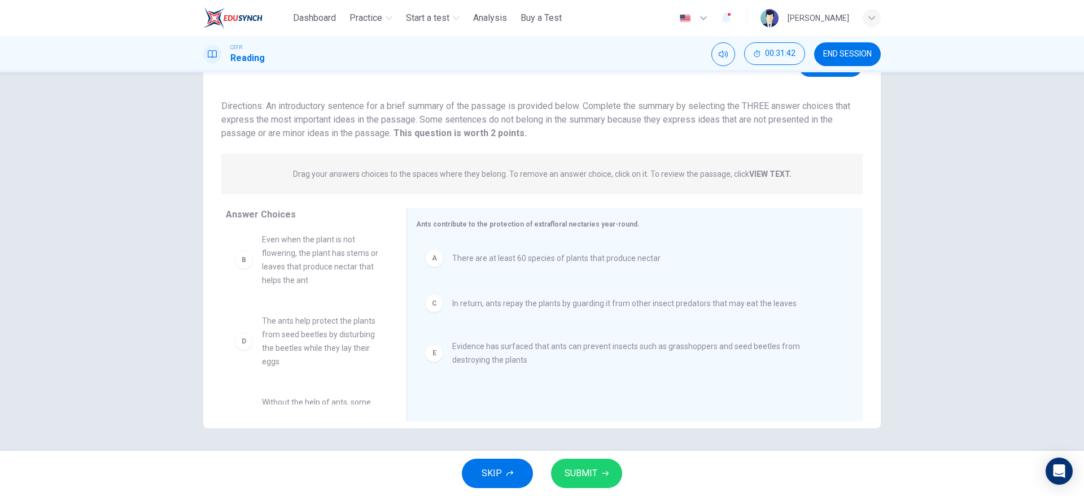
scroll to position [4, 0]
click at [569, 466] on span "SUBMIT" at bounding box center [581, 473] width 33 height 16
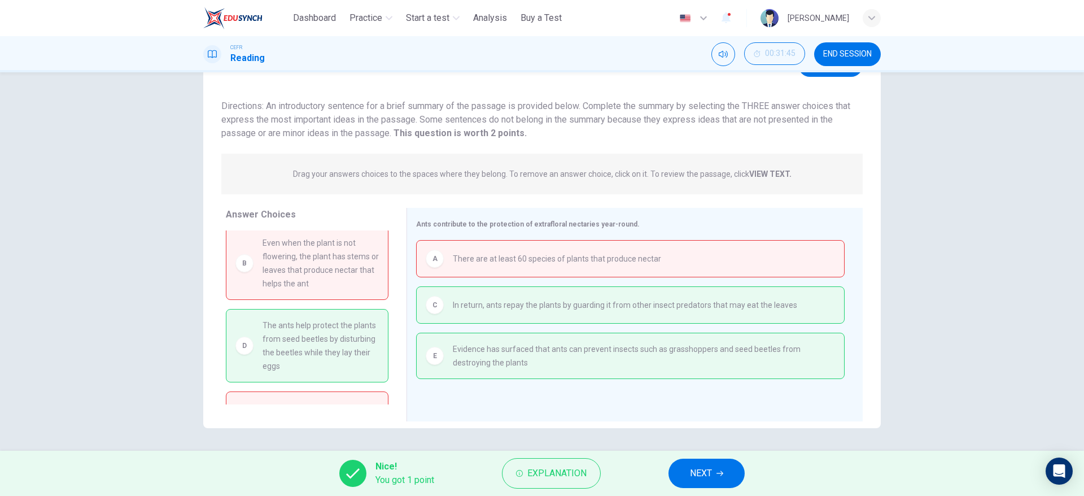
click at [748, 469] on div "Nice! You got 1 point Explanation NEXT" at bounding box center [542, 473] width 1084 height 45
click at [741, 473] on button "NEXT" at bounding box center [707, 473] width 76 height 29
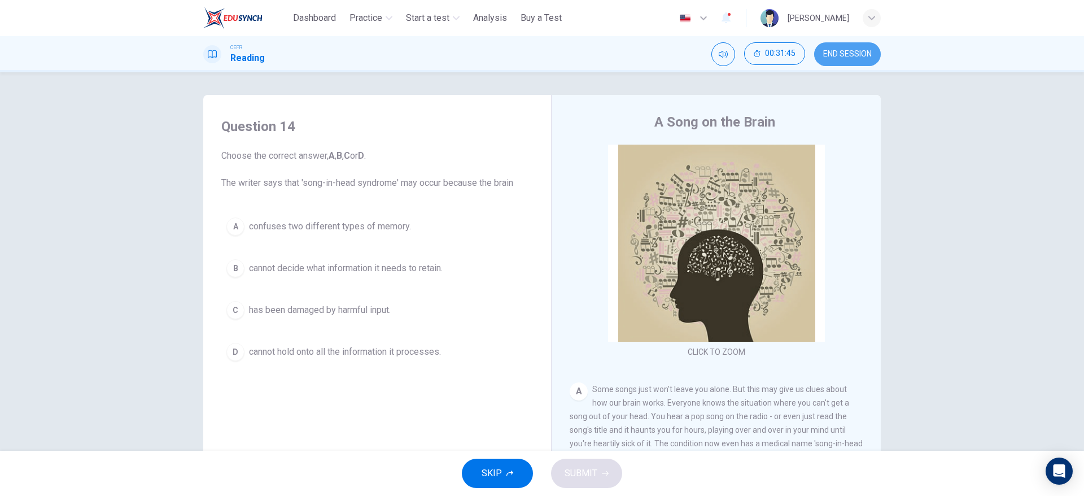
click at [828, 54] on span "END SESSION" at bounding box center [847, 54] width 49 height 9
